Goal: Book appointment/travel/reservation

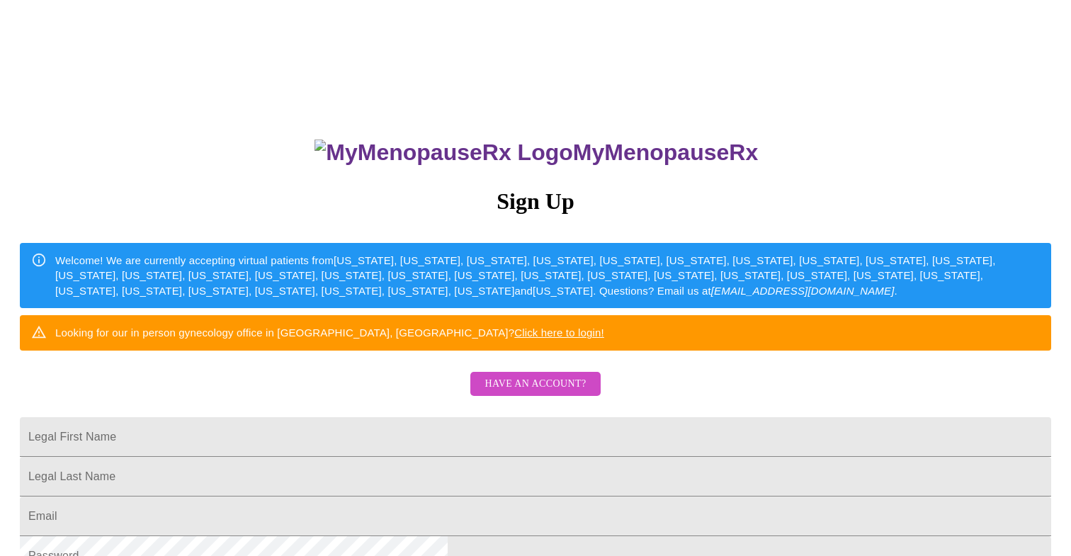
scroll to position [113, 0]
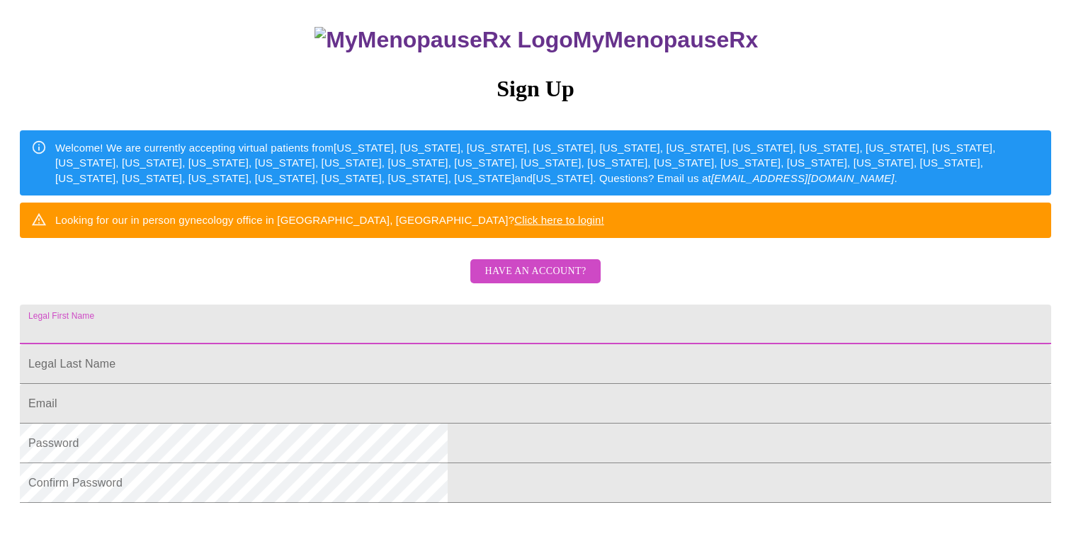
click at [374, 344] on input "Legal First Name" at bounding box center [535, 325] width 1031 height 40
type input "Sheri"
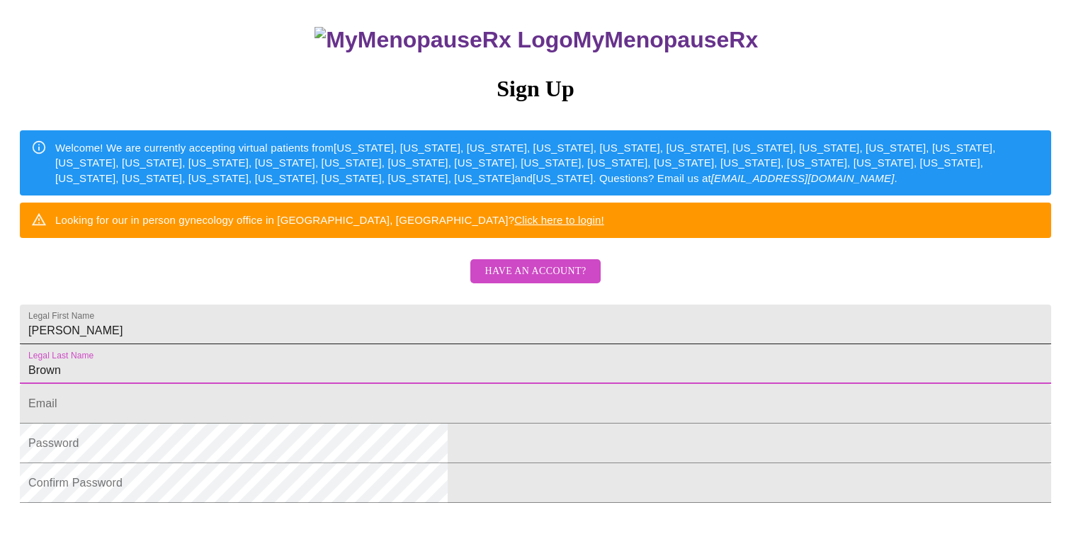
type input "Brown"
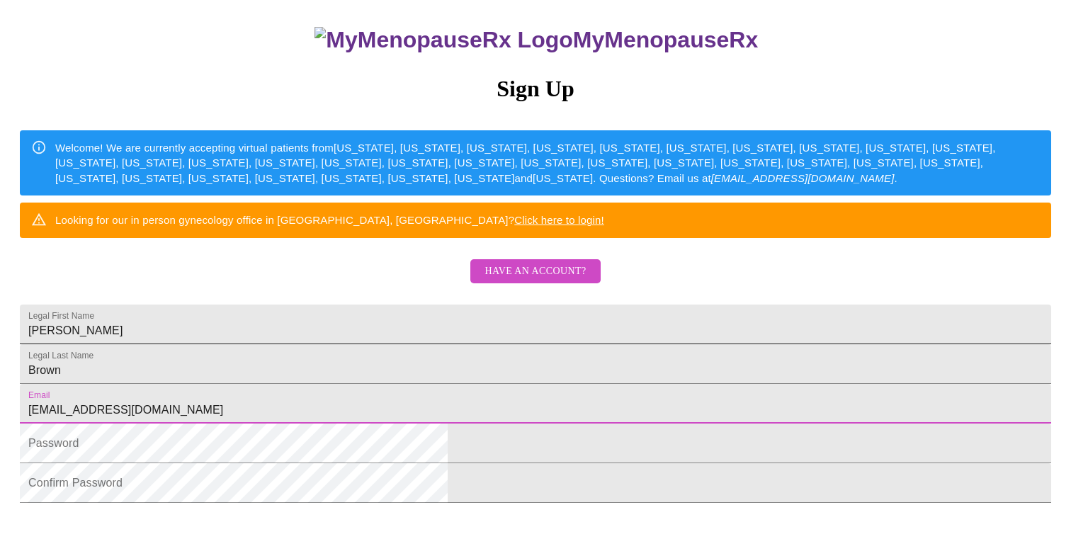
type input "sheri3779@gmail.com"
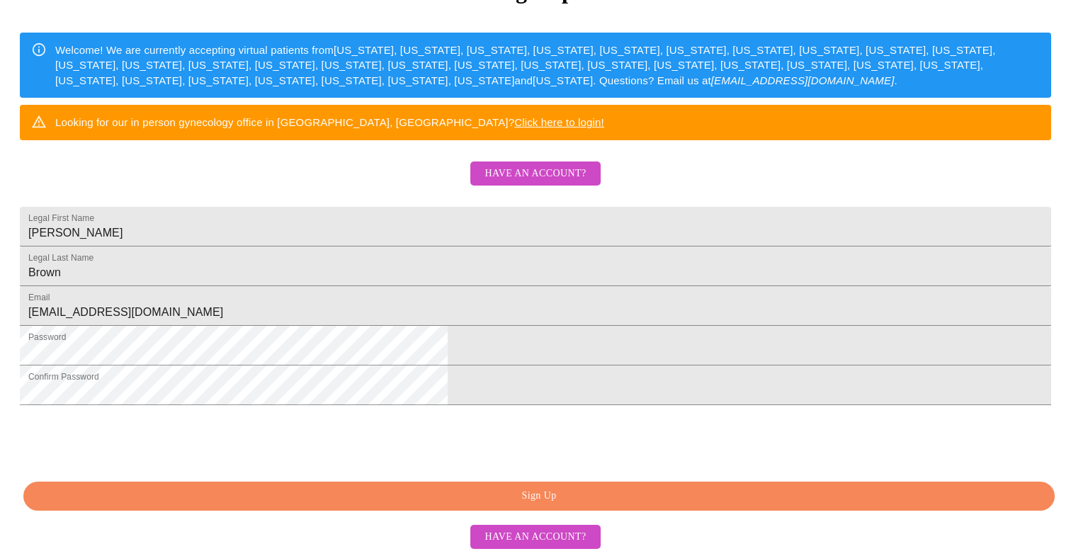
scroll to position [317, 0]
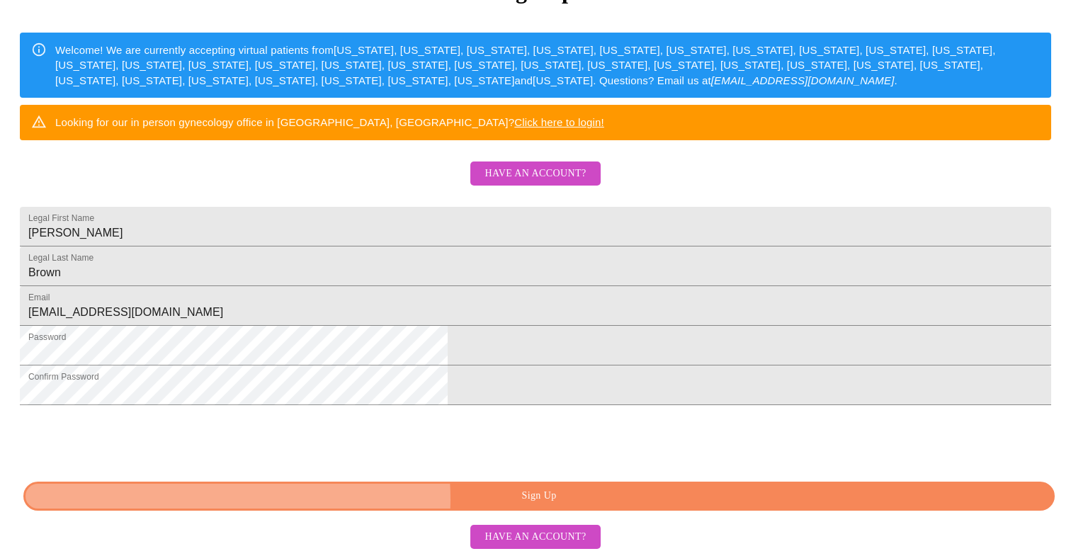
click at [504, 499] on span "Sign Up" at bounding box center [539, 496] width 999 height 18
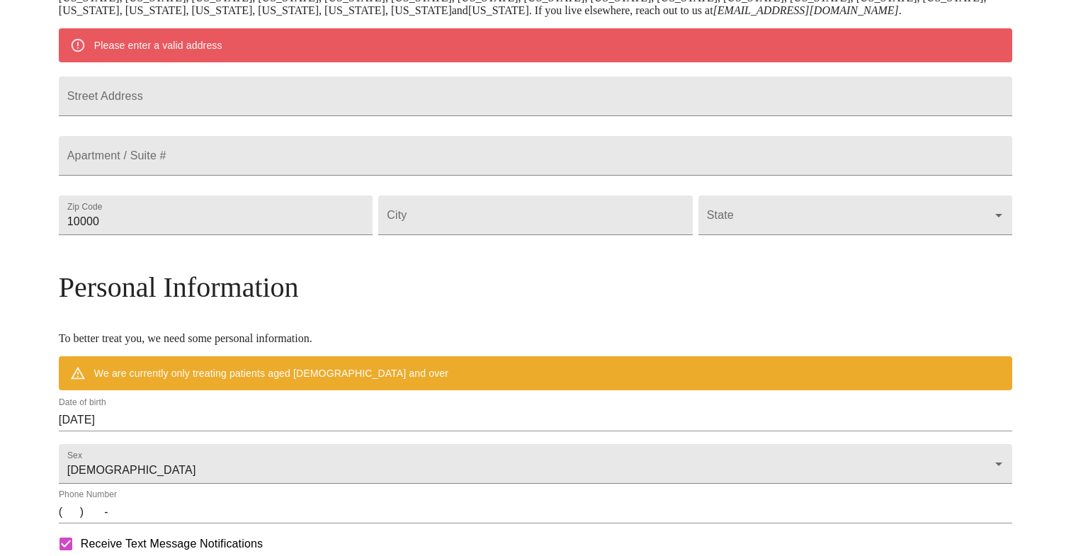
scroll to position [261, 0]
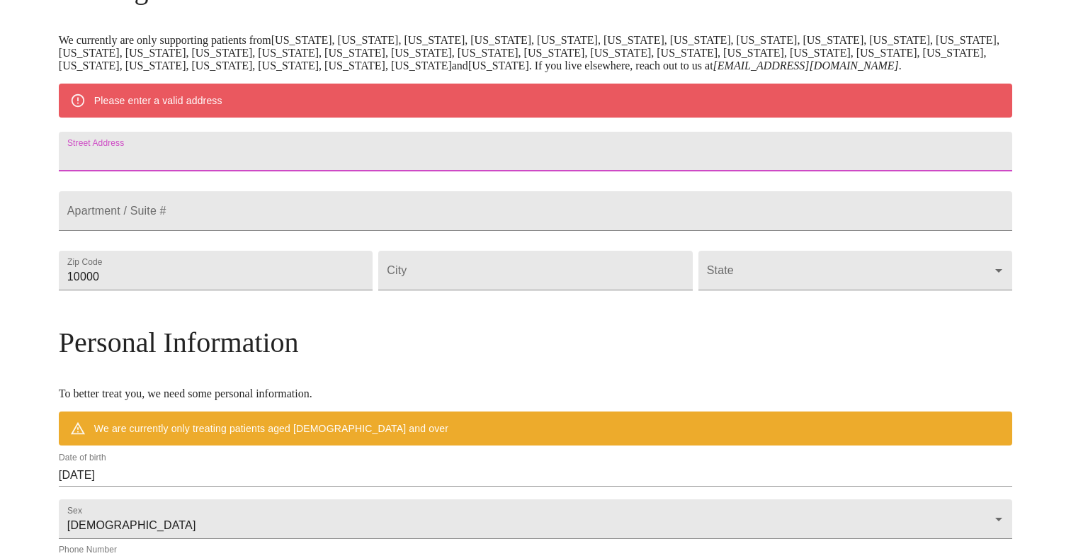
click at [376, 170] on input "Street Address" at bounding box center [535, 152] width 953 height 40
type input "260 Doster Rd"
type input "30549"
type input "Jefferson"
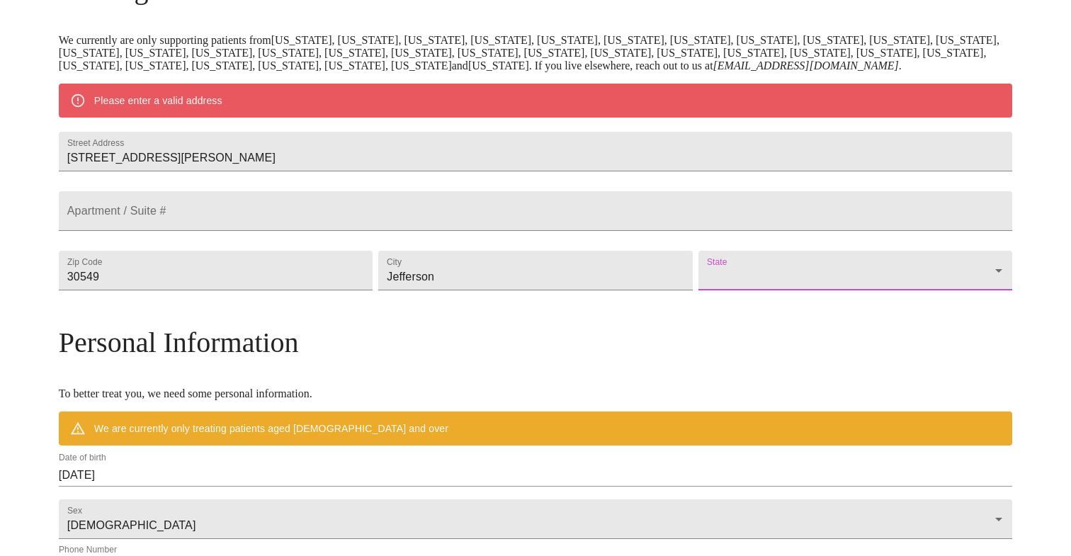
click at [720, 290] on form "State ​" at bounding box center [855, 267] width 314 height 47
click at [720, 322] on body "MyMenopauseRx Welcome to MyMenopauseRx Since it's your first time here, you'll …" at bounding box center [535, 296] width 1059 height 1104
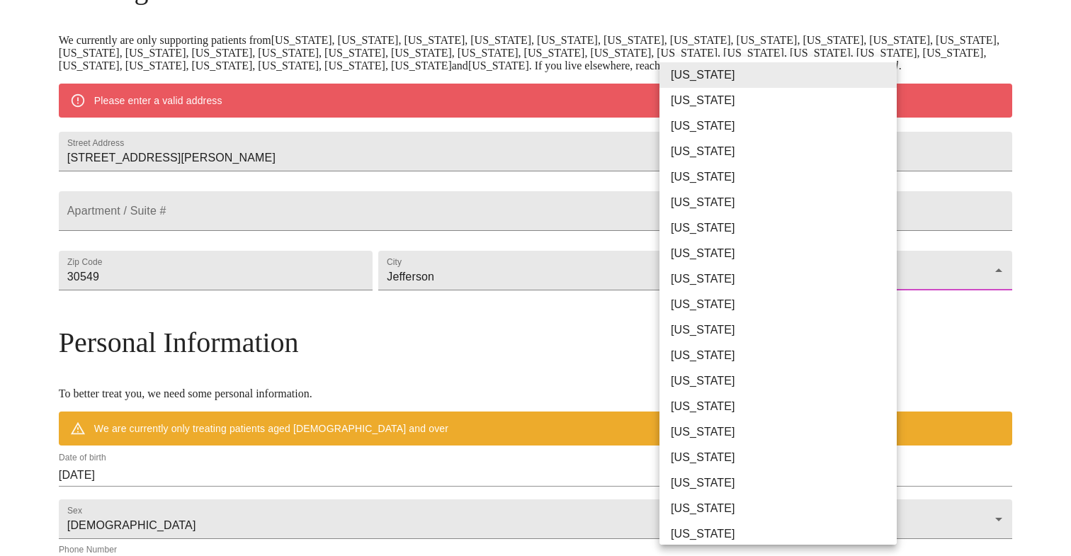
click at [717, 302] on li "Georgia" at bounding box center [777, 304] width 237 height 25
type input "Georgia"
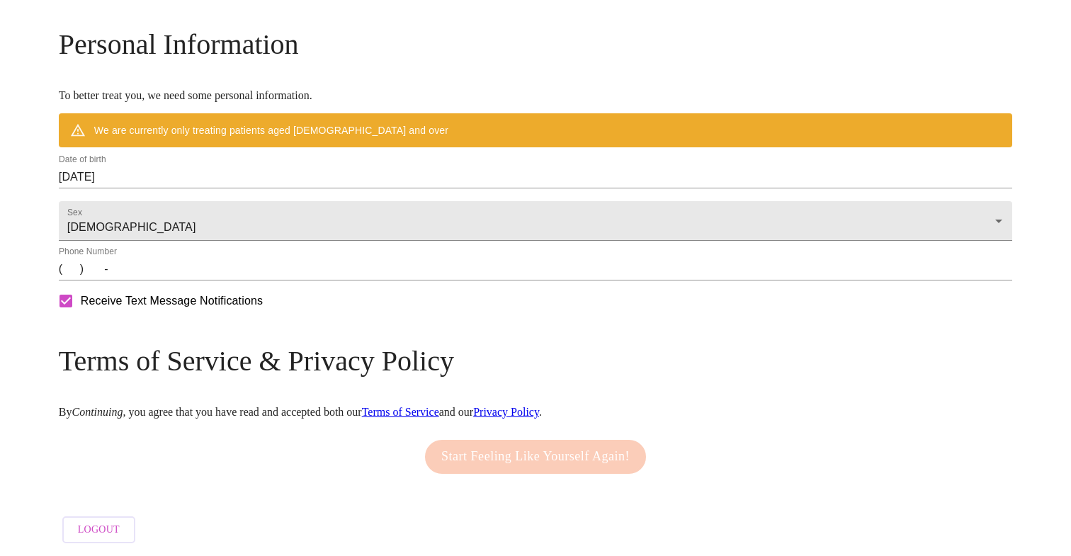
scroll to position [545, 0]
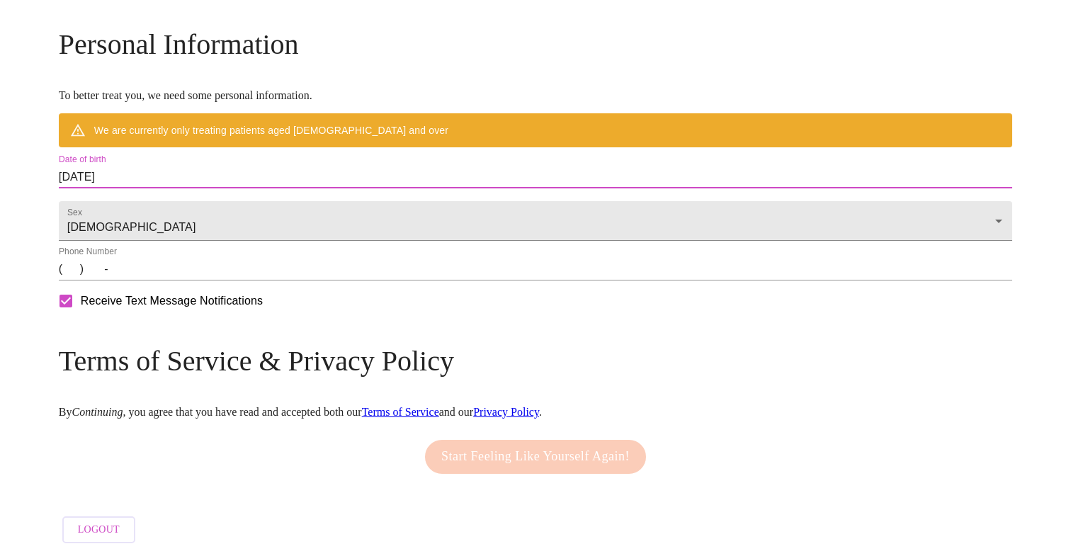
drag, startPoint x: 255, startPoint y: 199, endPoint x: 167, endPoint y: 193, distance: 88.0
click at [167, 193] on div "MyMenopauseRx Welcome to MyMenopauseRx Since it's your first time here, you'll …" at bounding box center [535, 18] width 953 height 1063
click at [220, 188] on input "09/10/2025" at bounding box center [535, 177] width 953 height 23
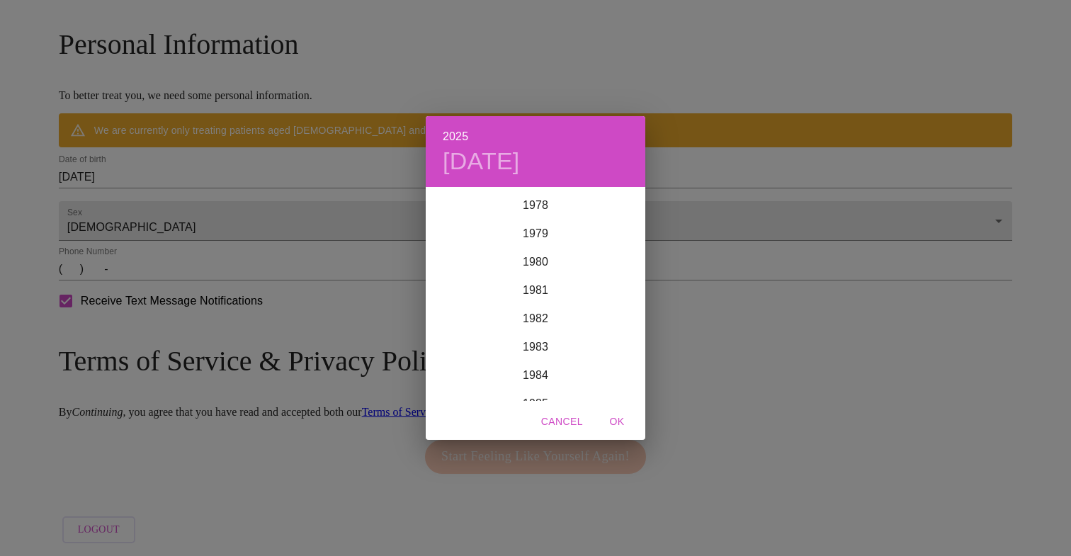
scroll to position [2256, 0]
click at [533, 294] on div "1982" at bounding box center [536, 297] width 220 height 28
click at [619, 219] on div "Mar" at bounding box center [608, 214] width 73 height 53
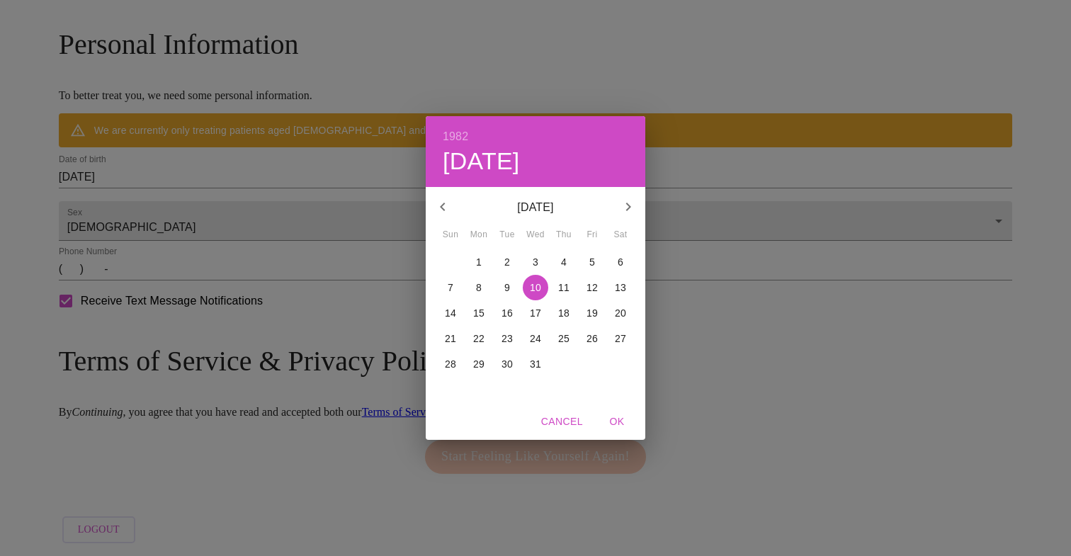
click at [509, 288] on p "9" at bounding box center [507, 287] width 6 height 14
click at [617, 421] on span "OK" at bounding box center [617, 422] width 34 height 18
type input "03/09/1982"
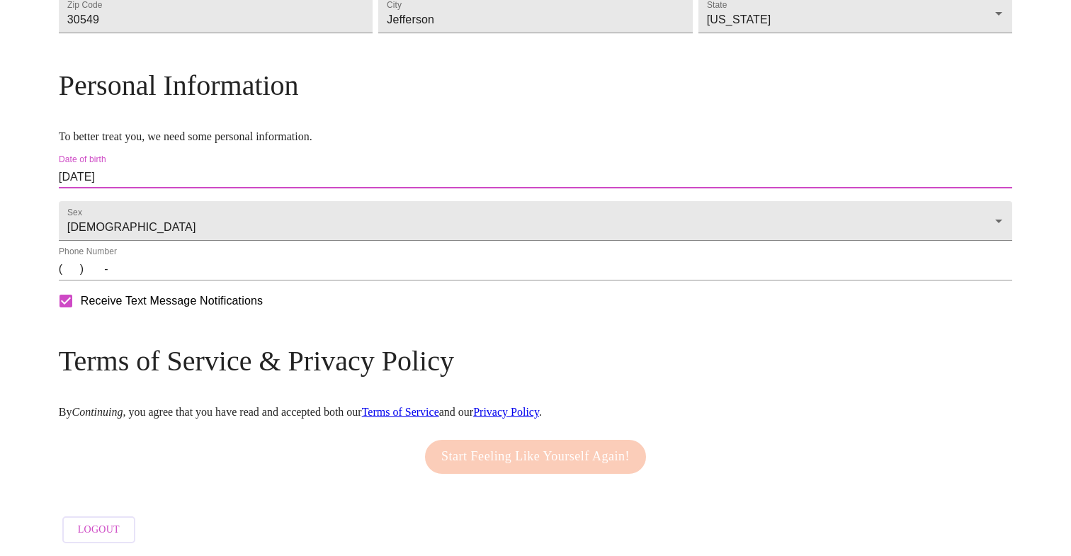
scroll to position [534, 0]
click at [279, 260] on div "Phone Number (   )    -" at bounding box center [535, 263] width 953 height 34
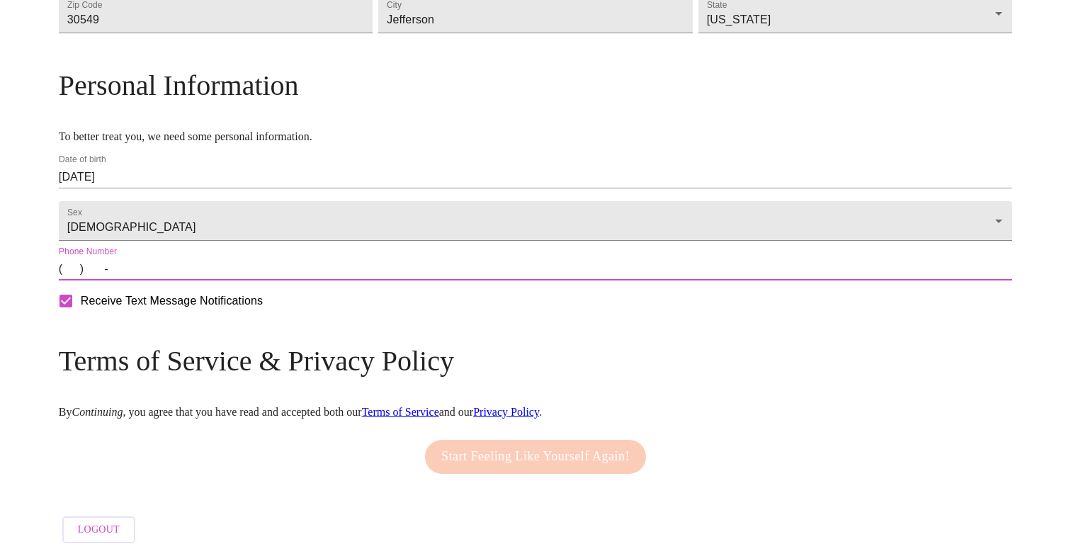
click at [181, 273] on input "(   )    -" at bounding box center [535, 269] width 953 height 23
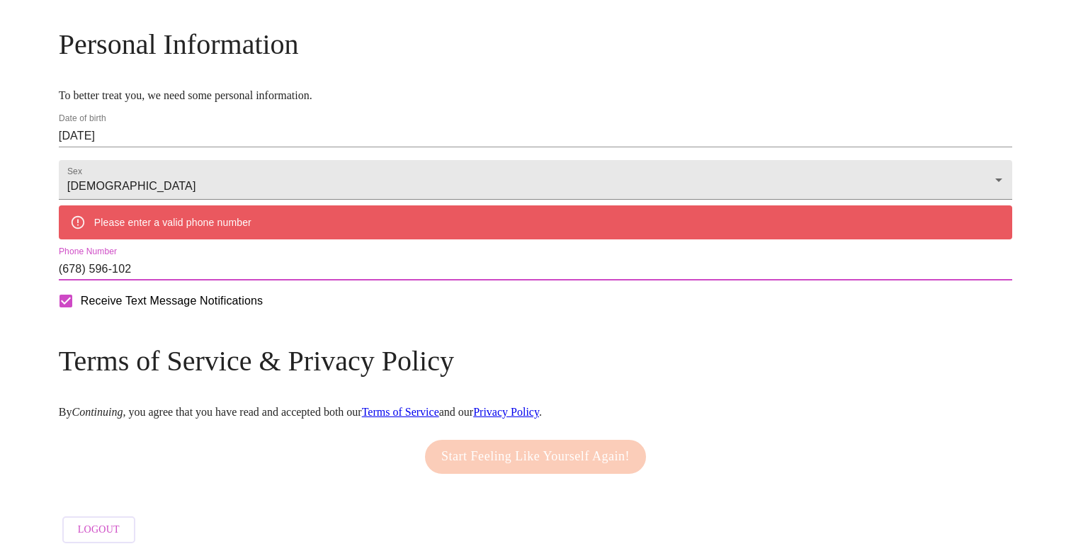
type input "(678) 596-1027"
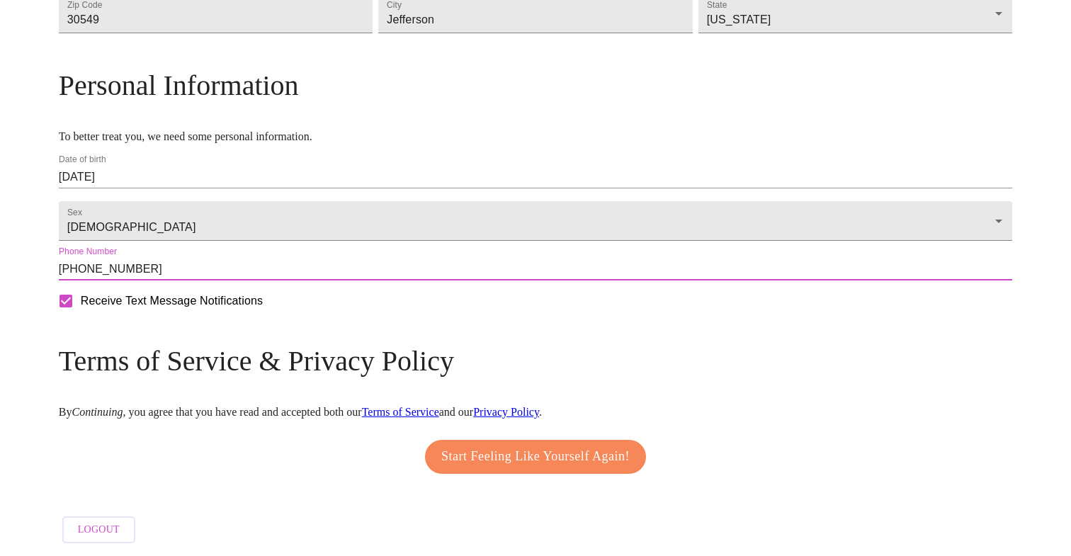
click at [313, 421] on div "Mailing Address We currently are only supporting patients from Alabama, Arizona…" at bounding box center [535, 153] width 953 height 794
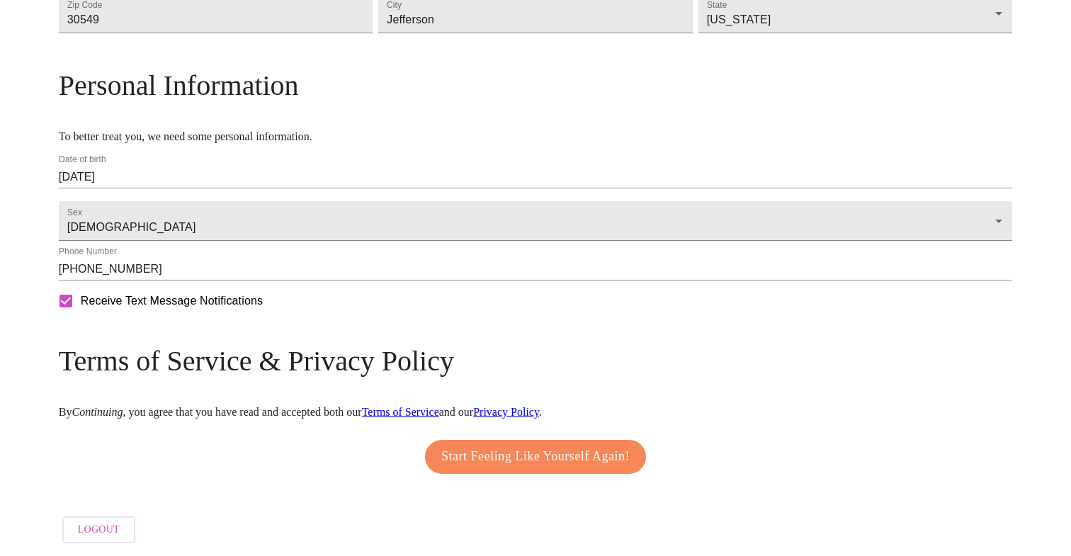
click at [492, 445] on span "Start Feeling Like Yourself Again!" at bounding box center [535, 456] width 188 height 23
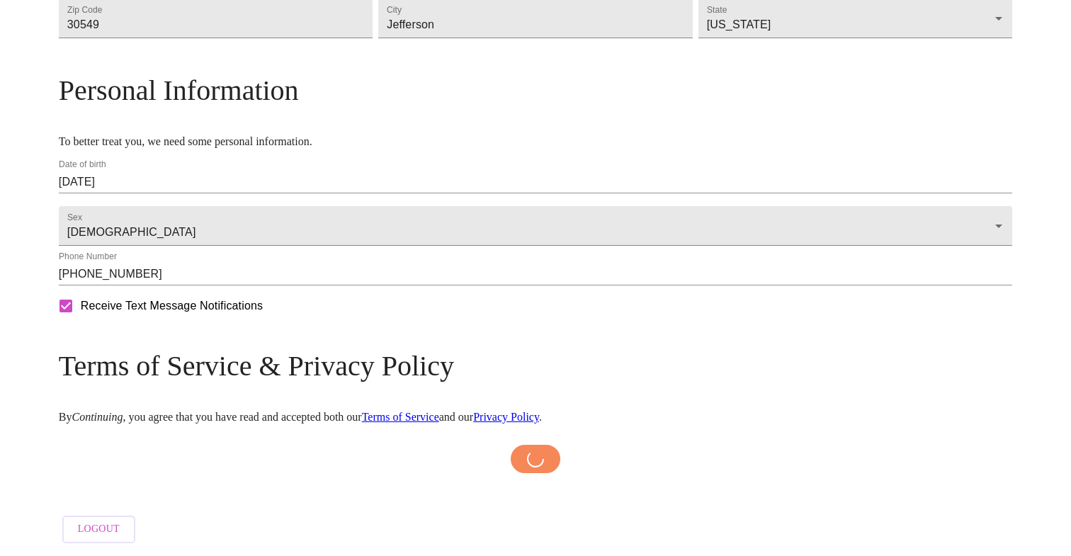
scroll to position [529, 0]
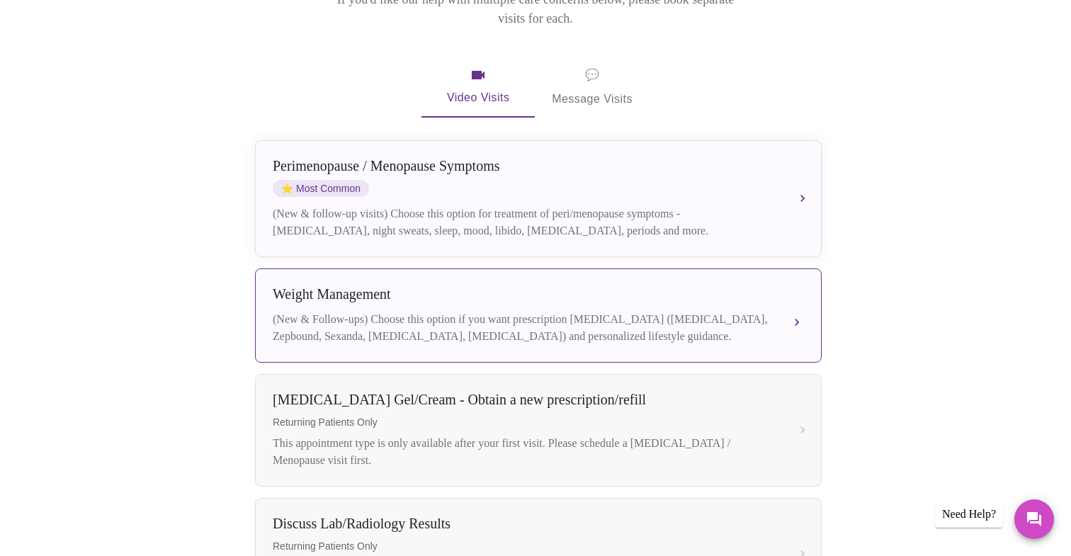
scroll to position [239, 0]
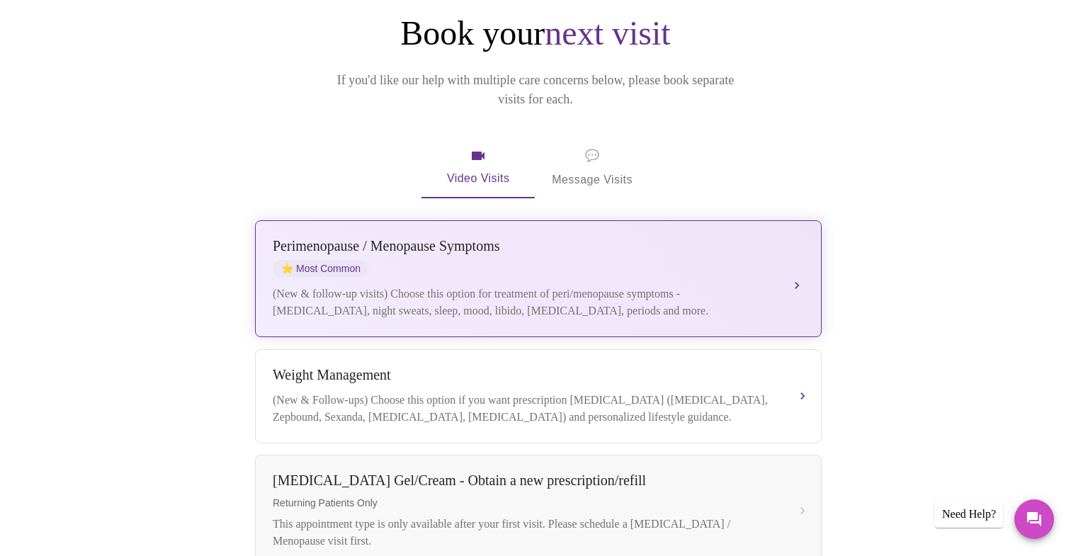
click at [410, 285] on div "(New & follow-up visits) Choose this option for treatment of peri/menopause sym…" at bounding box center [524, 302] width 503 height 34
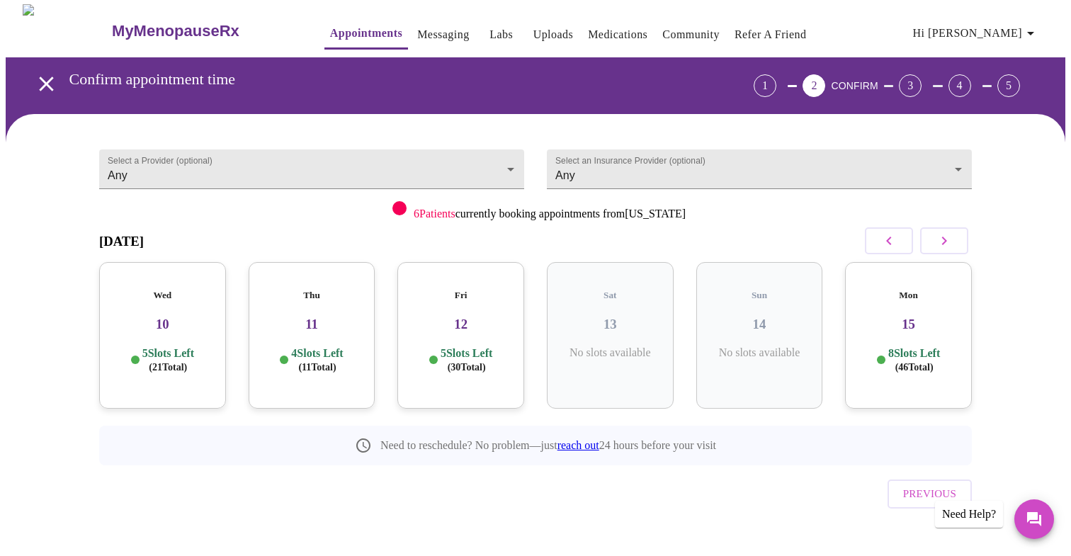
scroll to position [1, 0]
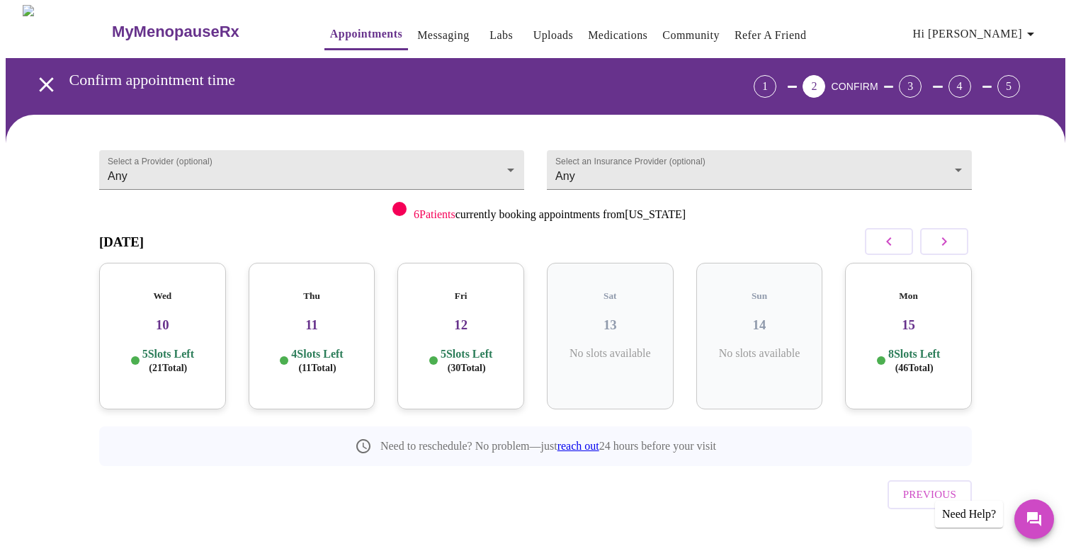
click at [302, 290] on h5 "Thu" at bounding box center [312, 295] width 104 height 11
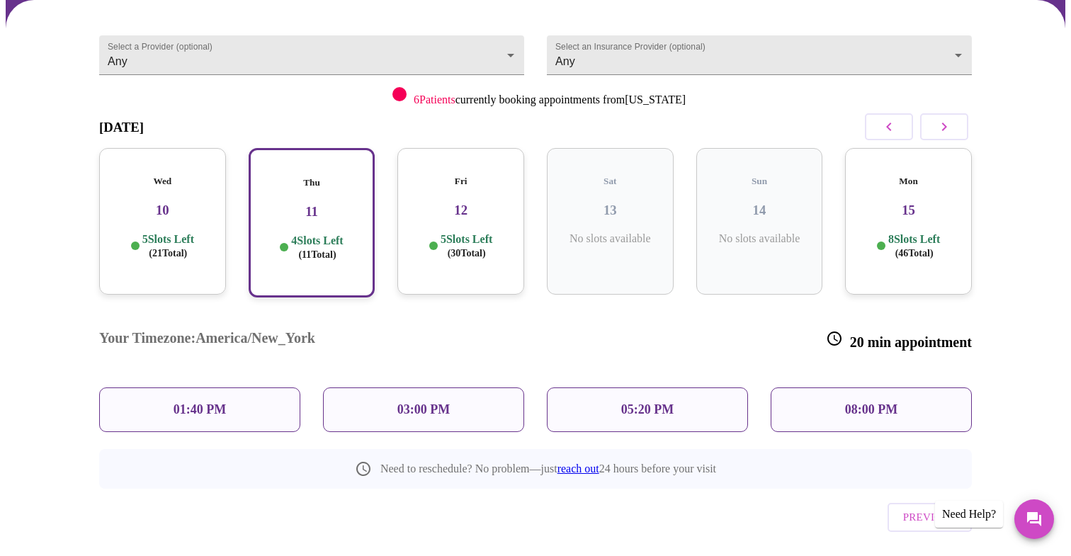
scroll to position [115, 0]
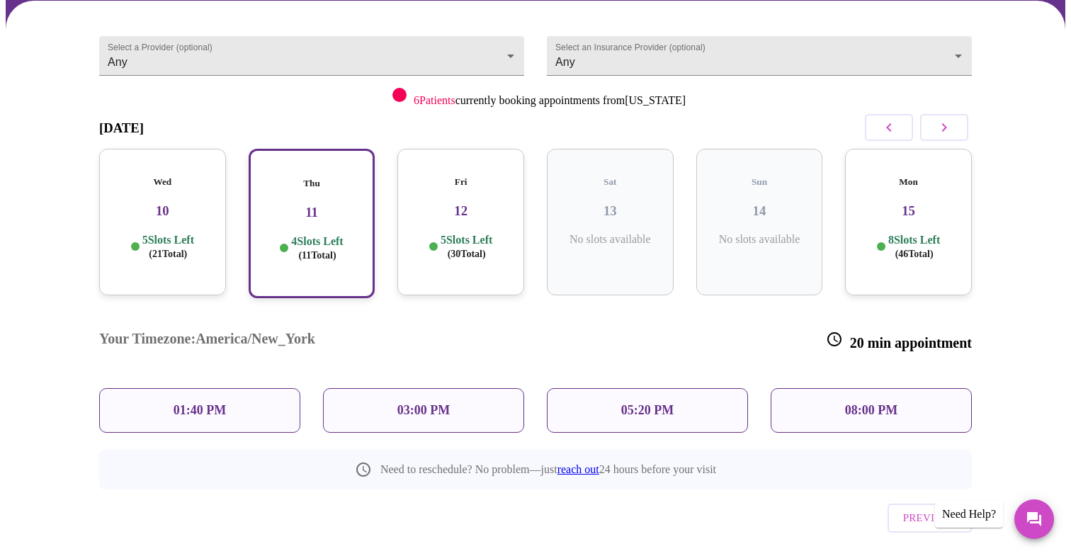
click at [183, 203] on h3 "10" at bounding box center [162, 211] width 104 height 16
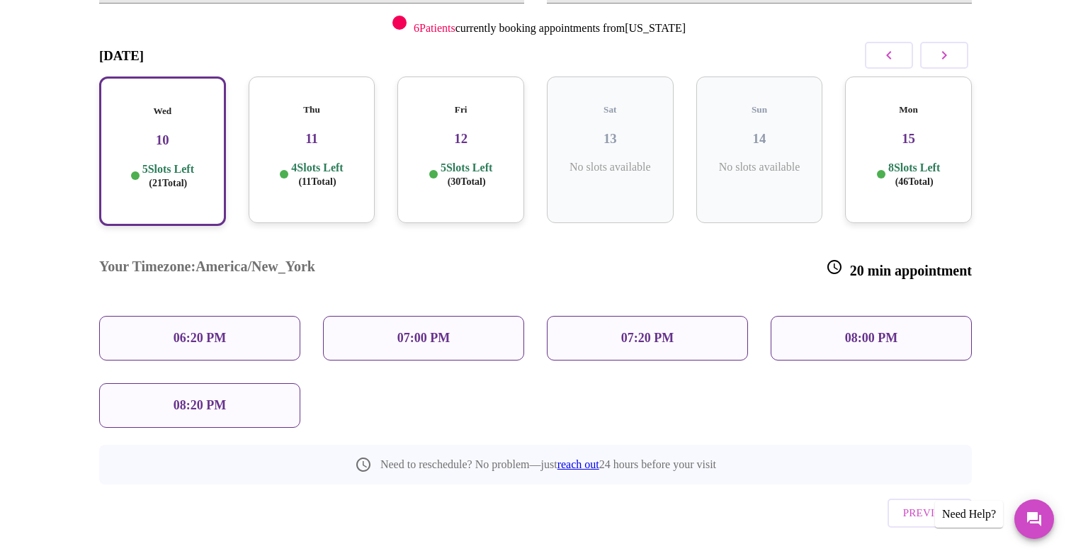
scroll to position [186, 0]
click at [202, 331] on p "06:20 PM" at bounding box center [200, 338] width 52 height 15
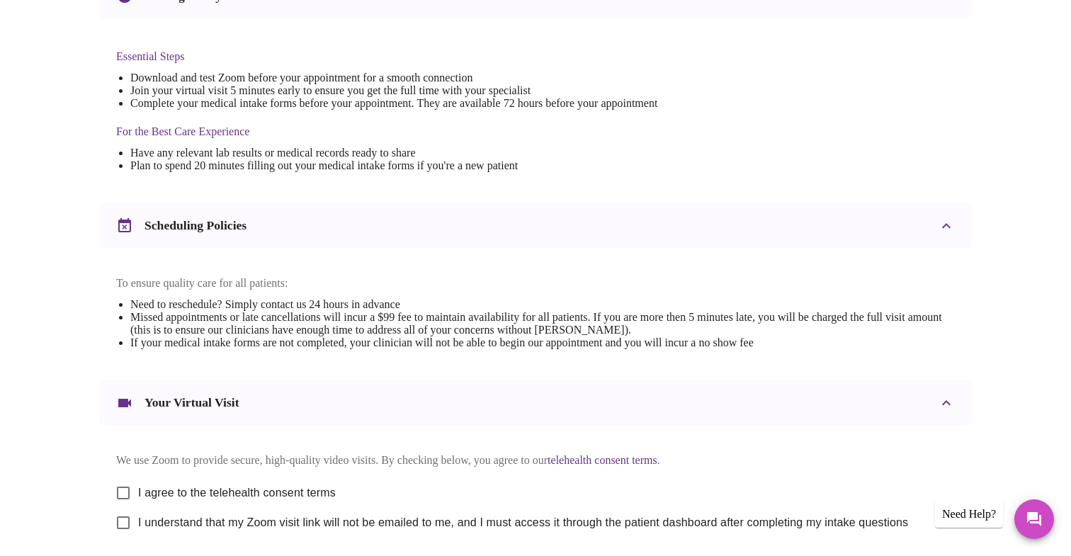
scroll to position [341, 0]
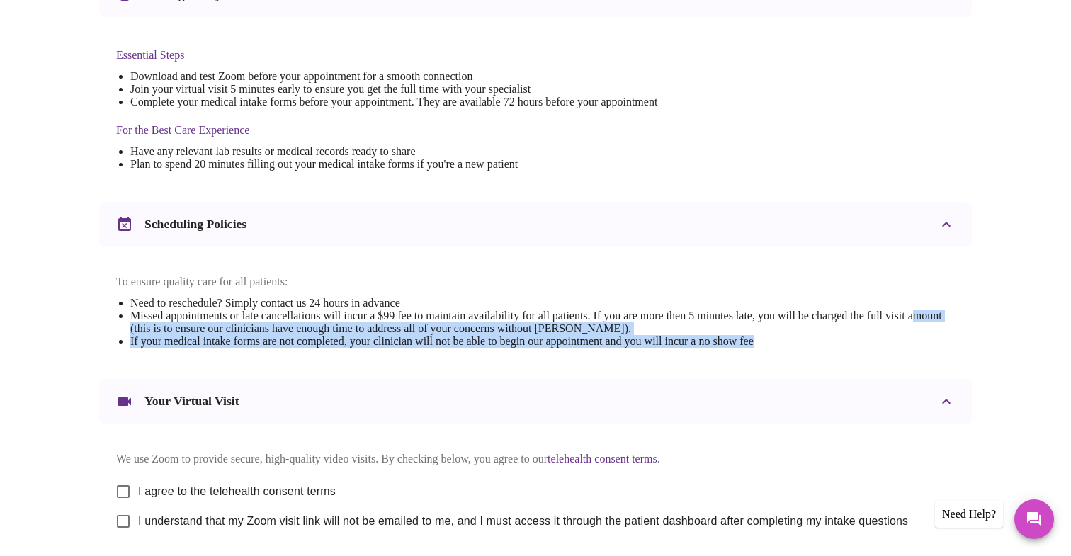
drag, startPoint x: 183, startPoint y: 342, endPoint x: 189, endPoint y: 382, distance: 40.2
click at [189, 368] on div "To ensure quality care for all patients: Need to reschedule? Simply contact us …" at bounding box center [535, 307] width 872 height 120
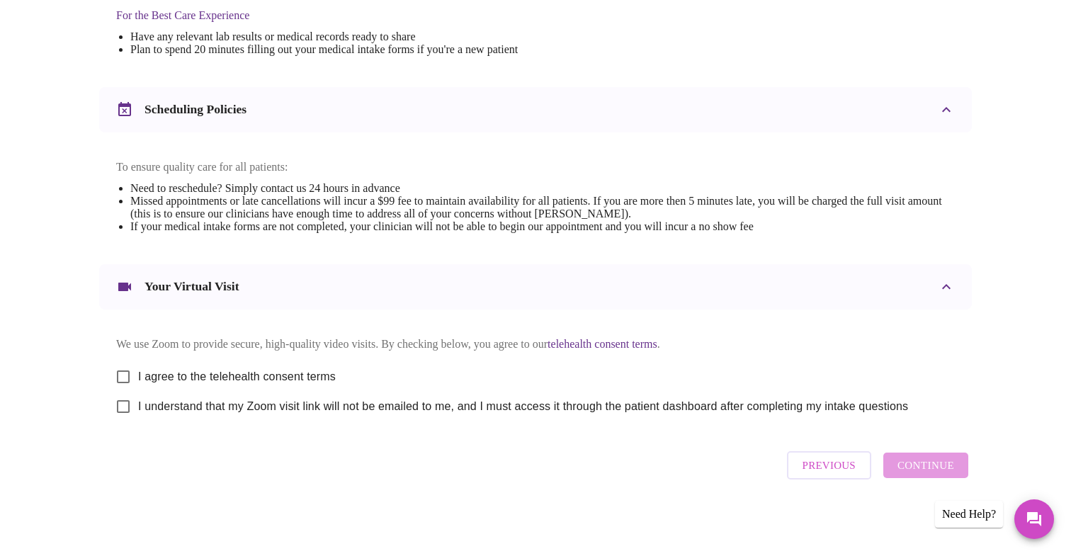
scroll to position [470, 0]
click at [304, 373] on span "I agree to the telehealth consent terms" at bounding box center [237, 376] width 198 height 17
click at [138, 373] on input "I agree to the telehealth consent terms" at bounding box center [123, 377] width 30 height 30
checkbox input "true"
click at [294, 427] on div "We use Zoom to provide secure, high-quality video visits. By checking below, yo…" at bounding box center [535, 368] width 872 height 118
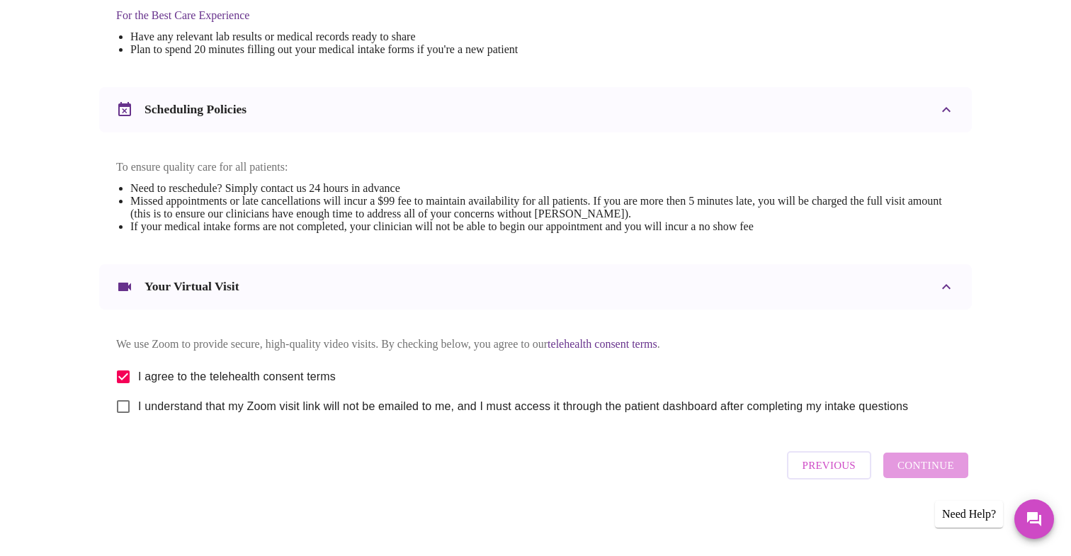
click at [289, 406] on span "I understand that my Zoom visit link will not be emailed to me, and I must acce…" at bounding box center [523, 406] width 770 height 17
click at [138, 406] on input "I understand that my Zoom visit link will not be emailed to me, and I must acce…" at bounding box center [123, 407] width 30 height 30
checkbox input "true"
click at [924, 468] on span "Continue" at bounding box center [925, 465] width 57 height 18
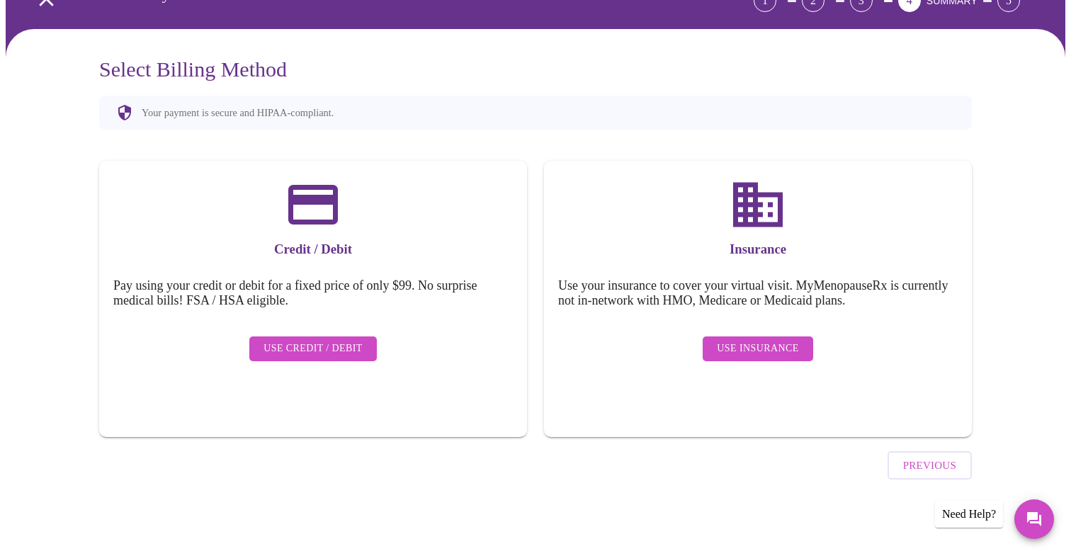
scroll to position [47, 0]
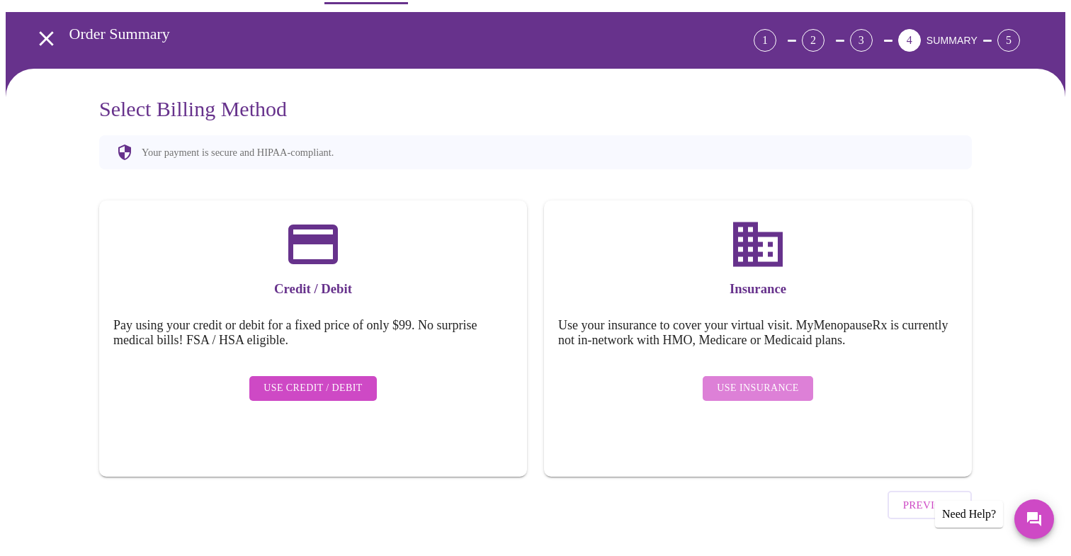
click at [773, 380] on span "Use Insurance" at bounding box center [757, 389] width 81 height 18
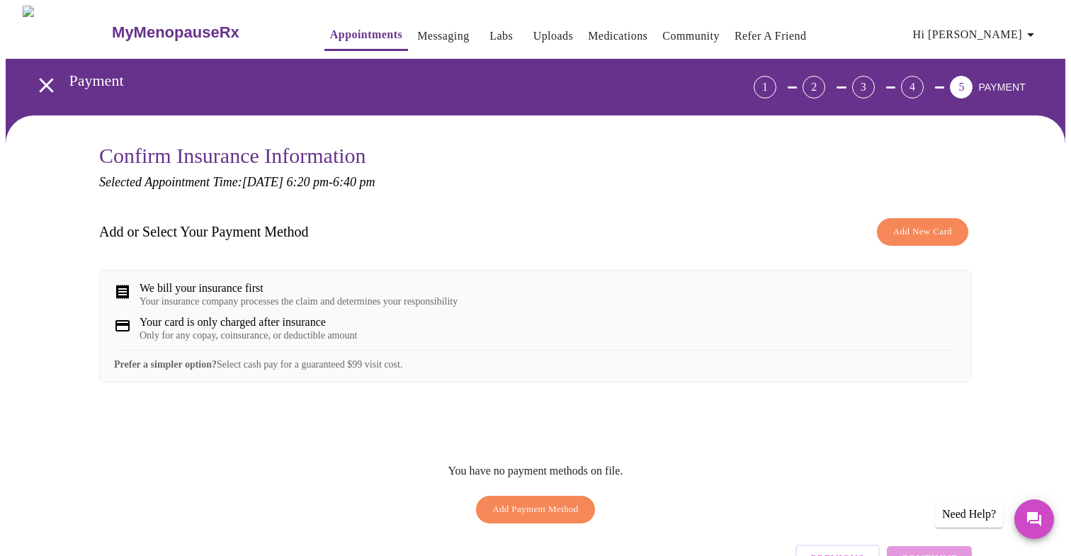
click at [399, 303] on div "Your insurance company processes the claim and determines your responsibility" at bounding box center [299, 301] width 318 height 11
click at [397, 330] on div "Your card is only charged after insurance Only for any copay, coinsurance, or d…" at bounding box center [535, 328] width 843 height 25
click at [399, 370] on div "Prefer a simpler option? Select cash pay for a guaranteed $99 visit cost." at bounding box center [535, 360] width 843 height 21
click at [967, 508] on div "Need Help?" at bounding box center [969, 514] width 68 height 27
click at [1030, 523] on icon "Messages" at bounding box center [1034, 519] width 14 height 14
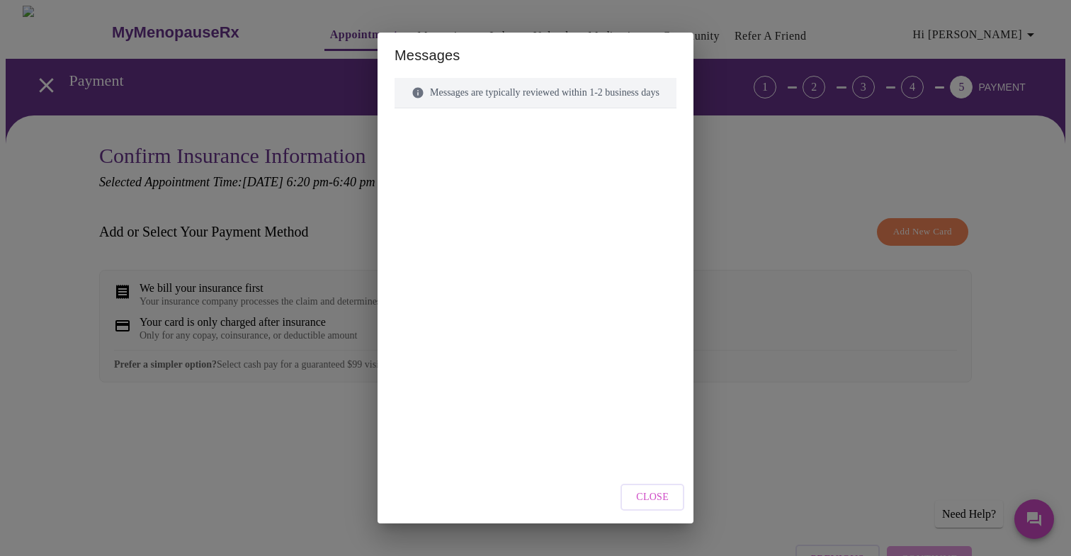
click at [539, 98] on div "Messages are typically reviewed within 1-2 business days" at bounding box center [535, 93] width 282 height 30
click at [536, 96] on div "Messages are typically reviewed within 1-2 business days" at bounding box center [535, 93] width 282 height 30
click at [541, 151] on div at bounding box center [535, 262] width 282 height 275
click at [669, 493] on span "Close" at bounding box center [652, 498] width 33 height 18
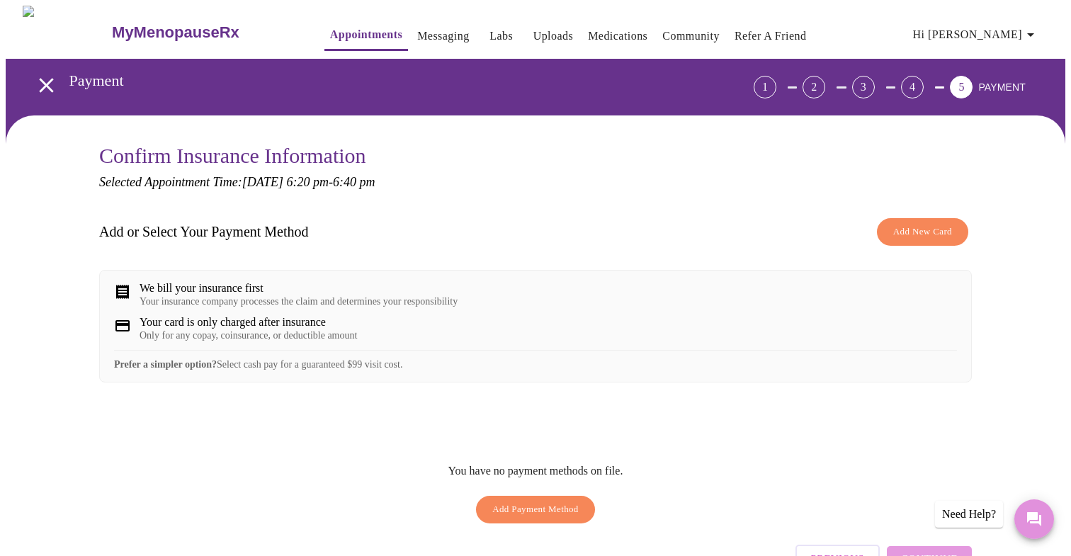
click at [1019, 521] on button "Messages" at bounding box center [1034, 519] width 40 height 40
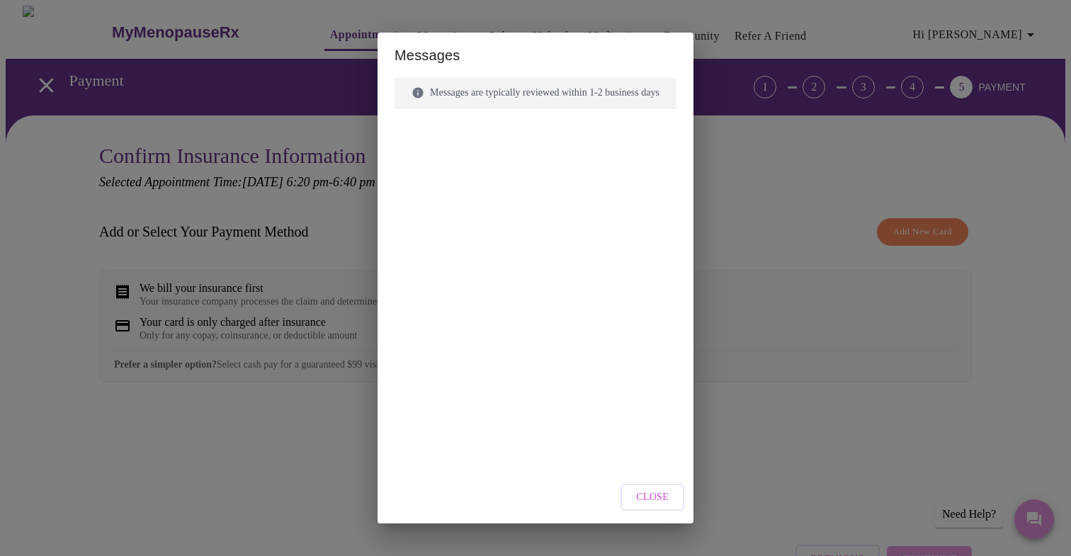
click at [1019, 521] on div "Messages Messages are typically reviewed within 1-2 business days Close" at bounding box center [535, 278] width 1071 height 556
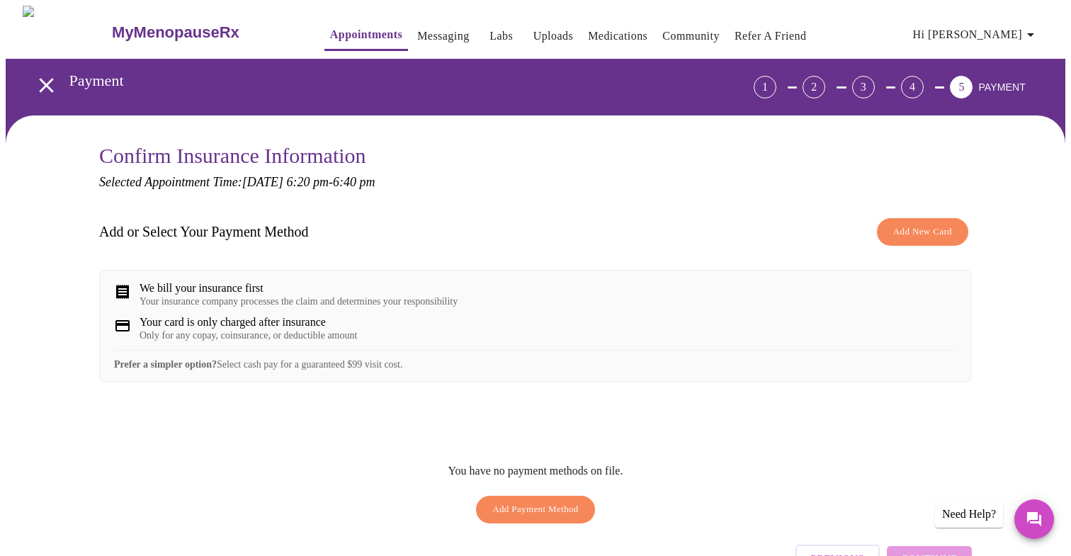
click at [995, 518] on div "Need Help?" at bounding box center [969, 514] width 68 height 27
click at [960, 510] on div "Need Help?" at bounding box center [969, 514] width 68 height 27
click at [1044, 528] on button "Messages" at bounding box center [1034, 519] width 40 height 40
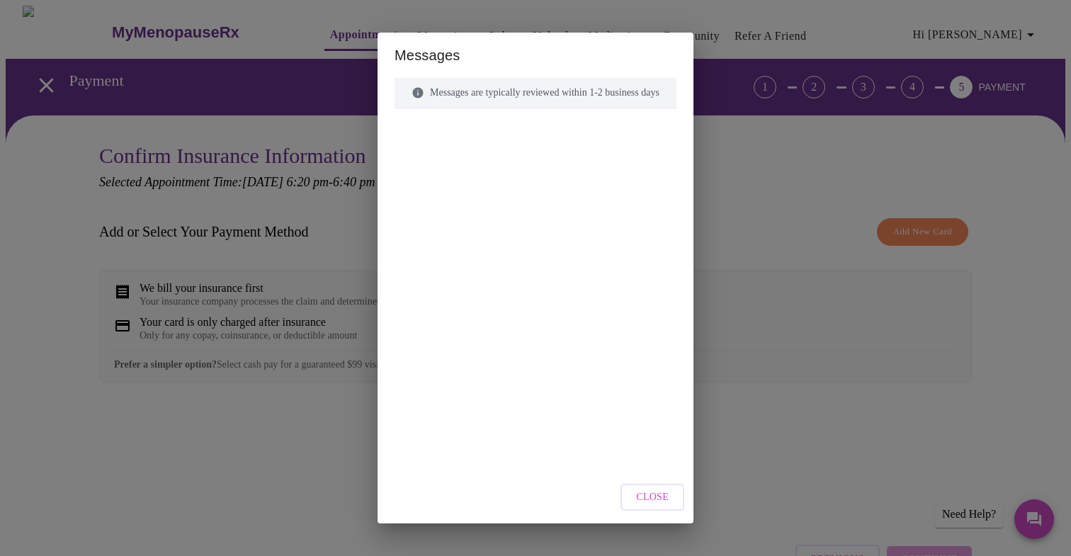
click at [560, 395] on div at bounding box center [535, 262] width 282 height 275
click at [586, 104] on div "Messages are typically reviewed within 1-2 business days" at bounding box center [535, 93] width 282 height 30
click at [586, 93] on div "Messages are typically reviewed within 1-2 business days" at bounding box center [535, 93] width 282 height 30
click at [470, 103] on div "Messages are typically reviewed within 1-2 business days" at bounding box center [535, 93] width 282 height 30
click at [431, 90] on div "Messages are typically reviewed within 1-2 business days" at bounding box center [535, 93] width 282 height 30
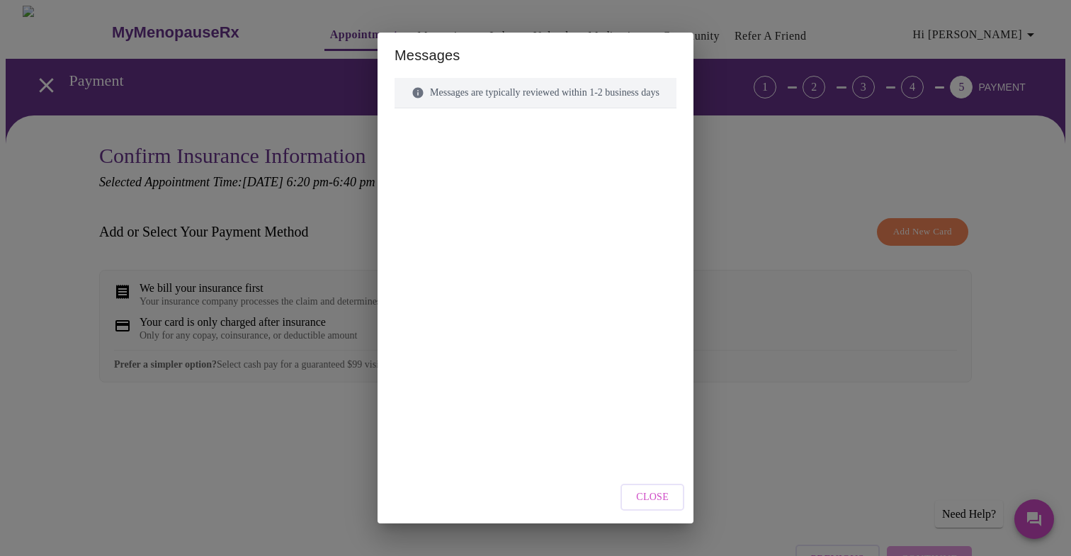
click at [411, 89] on icon at bounding box center [417, 92] width 13 height 13
click at [394, 89] on div "Messages are typically reviewed within 1-2 business days" at bounding box center [535, 93] width 282 height 30
click at [662, 511] on div "Close" at bounding box center [535, 497] width 316 height 53
click at [662, 499] on span "Close" at bounding box center [652, 498] width 33 height 18
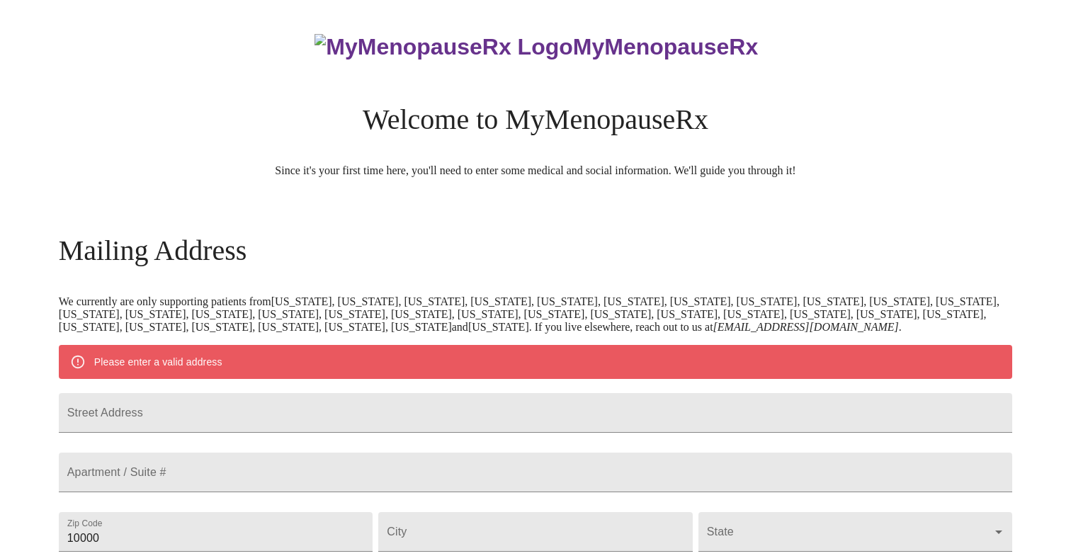
scroll to position [529, 0]
